Goal: Task Accomplishment & Management: Complete application form

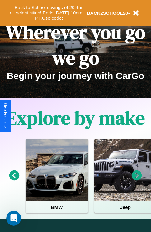
scroll to position [96, 0]
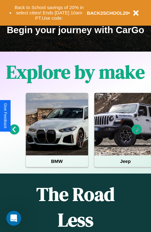
click at [137, 134] on icon at bounding box center [137, 129] width 10 height 10
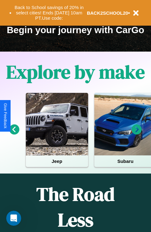
click at [137, 134] on icon at bounding box center [137, 129] width 10 height 10
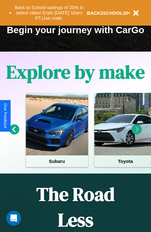
click at [137, 134] on icon at bounding box center [137, 129] width 10 height 10
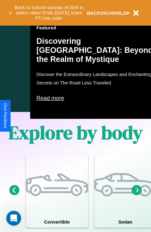
scroll to position [486, 0]
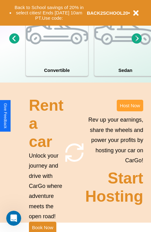
click at [130, 111] on button "Host Now" at bounding box center [130, 106] width 27 height 12
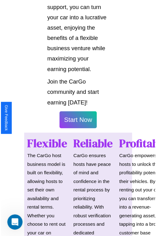
scroll to position [442, 0]
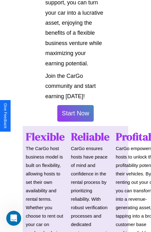
click at [76, 116] on button "Start Now" at bounding box center [75, 113] width 37 height 17
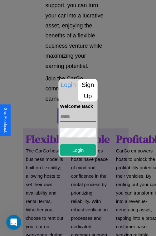
click at [78, 117] on input "text" at bounding box center [78, 117] width 36 height 10
type input "**********"
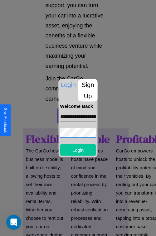
click at [78, 150] on button "Login" at bounding box center [78, 150] width 36 height 12
